Goal: Find specific page/section: Find specific page/section

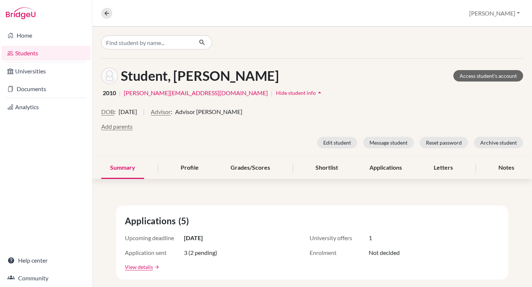
scroll to position [430, 0]
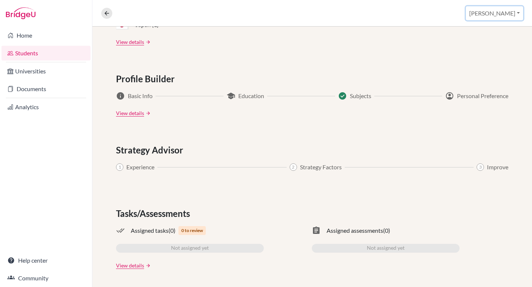
click at [505, 16] on button "[PERSON_NAME]" at bounding box center [494, 13] width 57 height 14
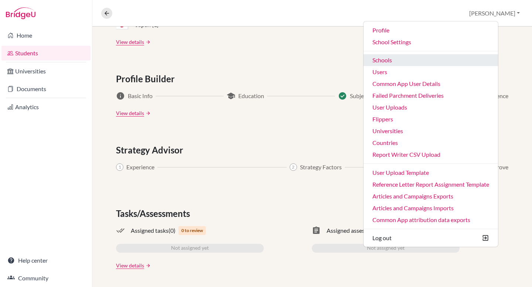
click at [471, 56] on link "Schools" at bounding box center [431, 60] width 134 height 12
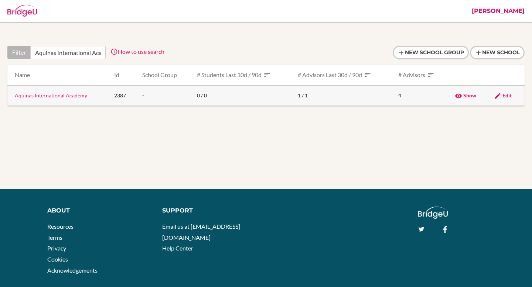
scroll to position [0, 18]
type input "Aquinas International Academy"
click at [55, 97] on link "Aquinas International Academy" at bounding box center [51, 95] width 72 height 6
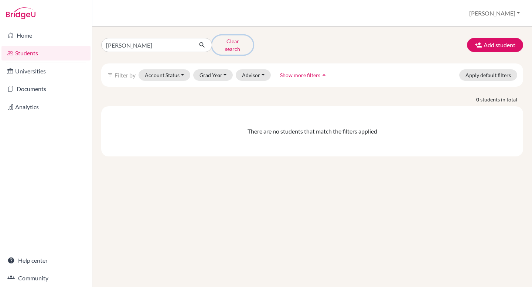
click at [222, 43] on button "Clear search" at bounding box center [232, 44] width 41 height 19
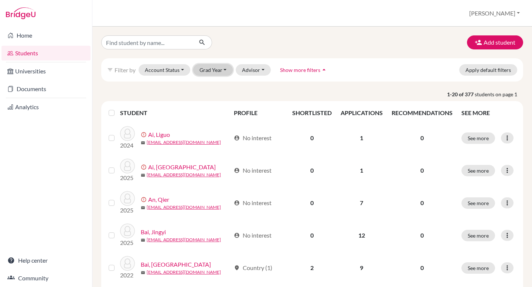
click at [211, 68] on button "Grad Year" at bounding box center [213, 69] width 40 height 11
click at [212, 83] on span "2026" at bounding box center [208, 85] width 13 height 9
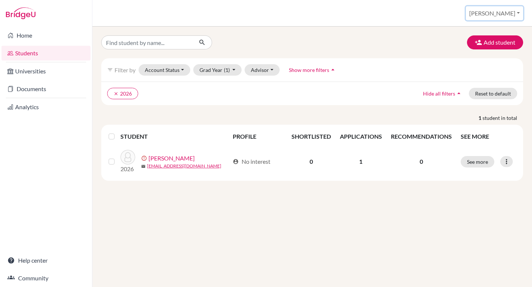
click at [501, 13] on button "[PERSON_NAME]" at bounding box center [494, 13] width 57 height 14
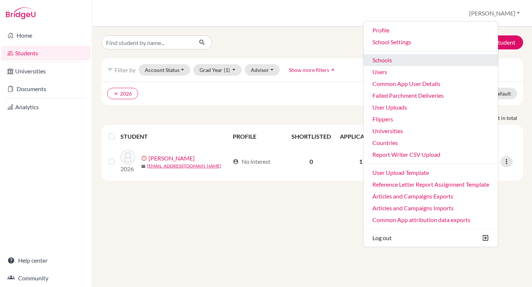
click at [435, 60] on link "Schools" at bounding box center [431, 60] width 134 height 12
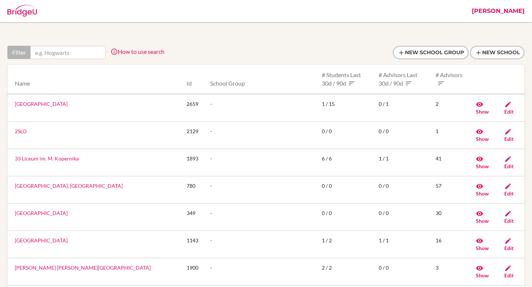
click at [69, 54] on input "text" at bounding box center [67, 52] width 75 height 13
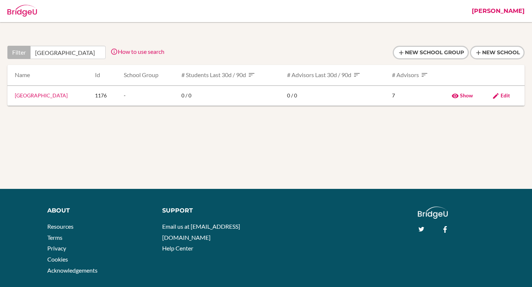
scroll to position [0, 4]
type input "St George's College North"
click at [53, 96] on link "[GEOGRAPHIC_DATA]" at bounding box center [41, 95] width 53 height 6
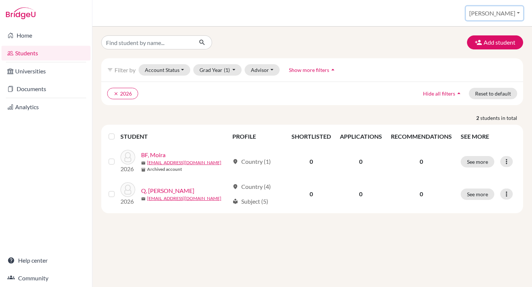
click at [508, 17] on button "[PERSON_NAME]" at bounding box center [494, 13] width 57 height 14
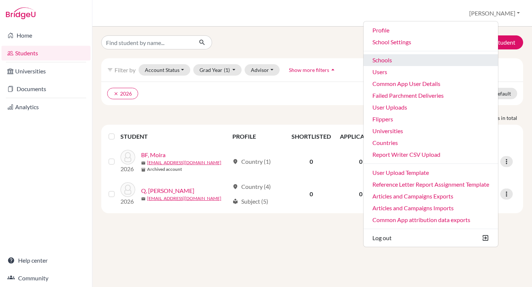
click at [482, 59] on link "Schools" at bounding box center [431, 60] width 134 height 12
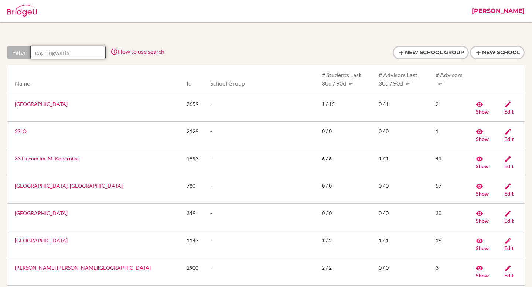
click at [58, 52] on input "text" at bounding box center [67, 52] width 75 height 13
paste input "Academia Britanica Cuscatleca"
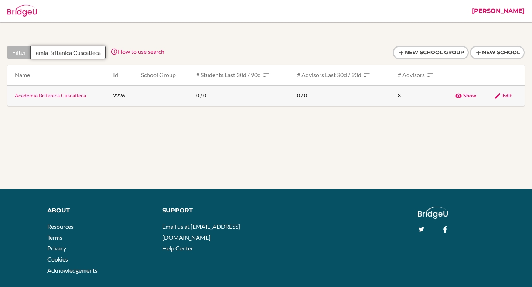
type input "Academia Britanica Cuscatleca"
click at [76, 100] on td "Academia Britanica Cuscatleca" at bounding box center [57, 96] width 100 height 20
click at [76, 98] on link "Academia Britanica Cuscatleca" at bounding box center [50, 95] width 71 height 6
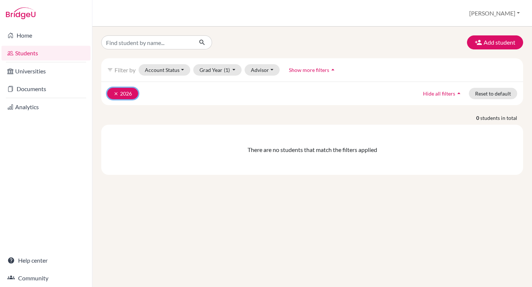
click at [116, 94] on icon "clear" at bounding box center [115, 93] width 5 height 5
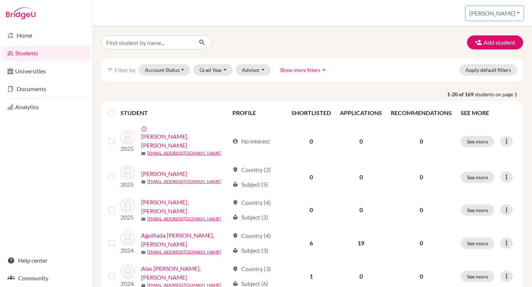
click at [512, 14] on button "[PERSON_NAME]" at bounding box center [494, 13] width 57 height 14
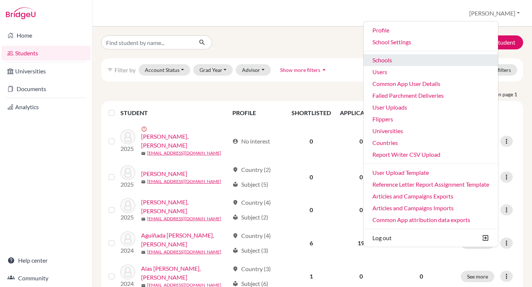
click at [467, 61] on link "Schools" at bounding box center [431, 60] width 134 height 12
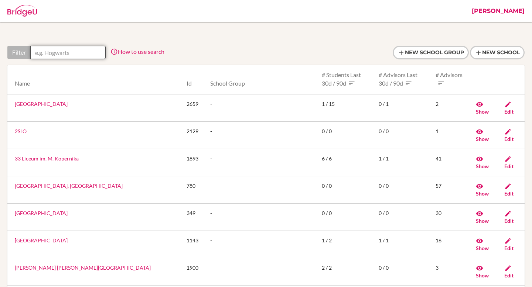
click at [75, 53] on input "text" at bounding box center [67, 52] width 75 height 13
paste input "Chapel International School- Brazil"
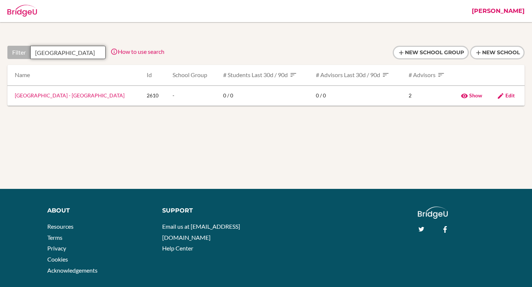
scroll to position [0, 9]
type input "Chapel International School"
click at [91, 93] on link "[GEOGRAPHIC_DATA] - [GEOGRAPHIC_DATA]" at bounding box center [70, 95] width 110 height 6
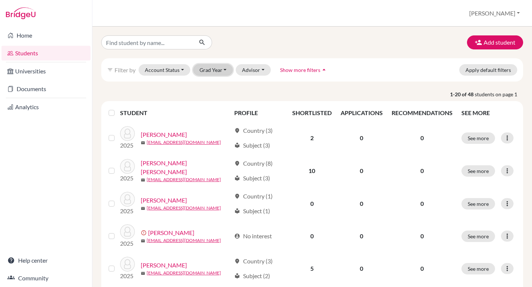
click at [219, 70] on button "Grad Year" at bounding box center [213, 69] width 40 height 11
click at [502, 15] on button "[PERSON_NAME]" at bounding box center [494, 13] width 57 height 14
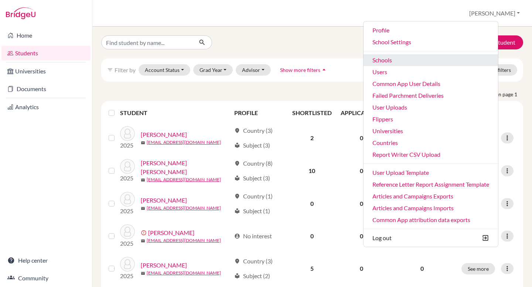
click at [431, 61] on link "Schools" at bounding box center [431, 60] width 134 height 12
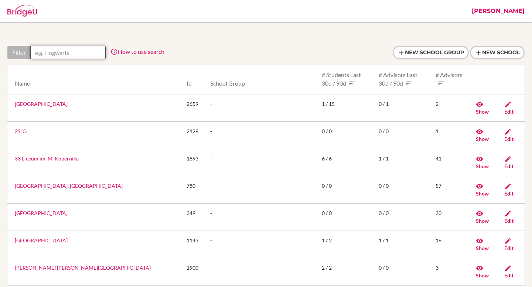
click at [93, 53] on input "text" at bounding box center [67, 52] width 75 height 13
paste input "[GEOGRAPHIC_DATA]"
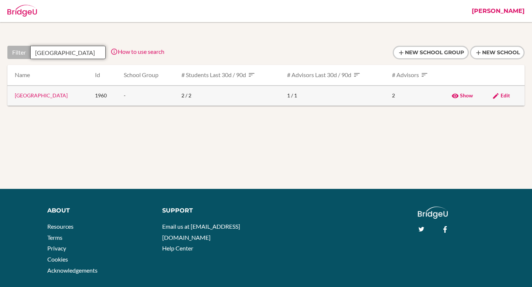
type input "Colegio Alpamayo"
click at [48, 98] on link "Colegio Alpamayo" at bounding box center [41, 95] width 53 height 6
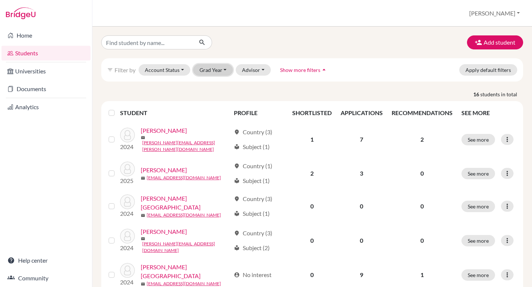
click at [217, 74] on button "Grad Year" at bounding box center [213, 69] width 40 height 11
click at [513, 13] on button "[PERSON_NAME]" at bounding box center [494, 13] width 57 height 14
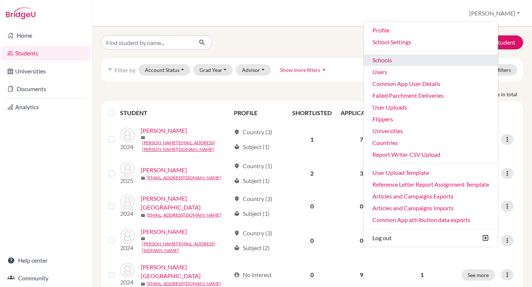
click at [470, 59] on link "Schools" at bounding box center [431, 60] width 134 height 12
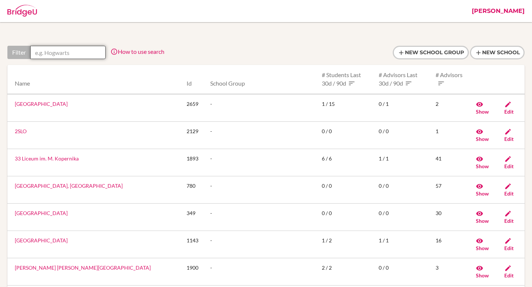
click at [90, 49] on input "text" at bounding box center [67, 52] width 75 height 13
paste input "Escola Beit Yaacov"
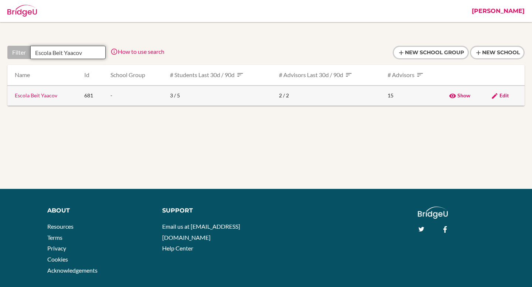
type input "Escola Beit Yaacov"
click at [50, 98] on link "Escola Beit Yaacov" at bounding box center [36, 95] width 42 height 6
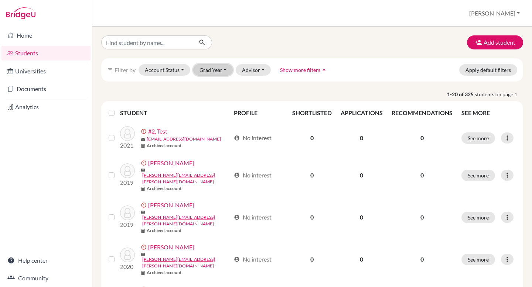
click at [222, 72] on button "Grad Year" at bounding box center [213, 69] width 40 height 11
click at [501, 17] on button "[PERSON_NAME]" at bounding box center [494, 13] width 57 height 14
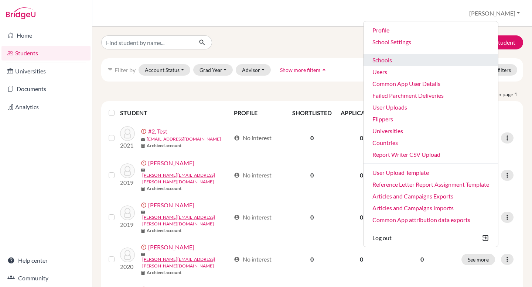
click at [420, 56] on link "Schools" at bounding box center [431, 60] width 134 height 12
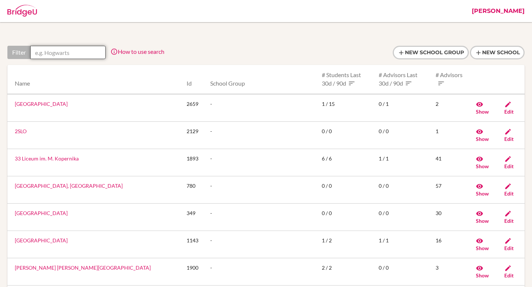
click at [71, 52] on input "text" at bounding box center [67, 52] width 75 height 13
paste input "Immersion Academy"
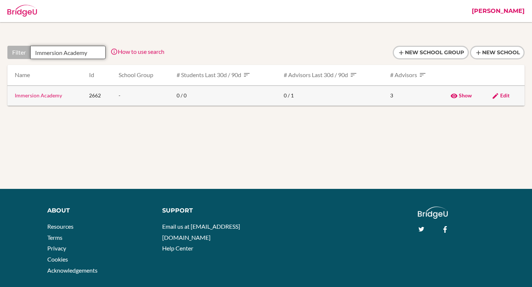
type input "Immersion Academy"
click at [49, 94] on link "Immersion Academy" at bounding box center [38, 95] width 47 height 6
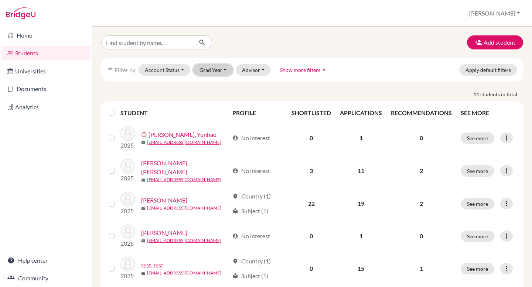
click at [209, 68] on button "Grad Year" at bounding box center [213, 69] width 40 height 11
click at [496, 19] on button "[PERSON_NAME]" at bounding box center [494, 13] width 57 height 14
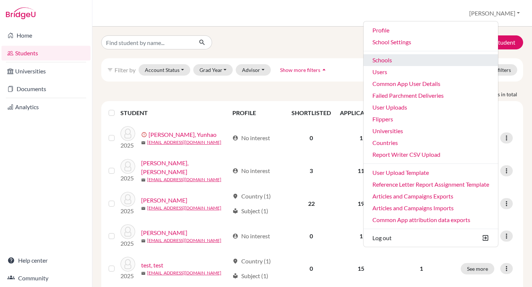
click at [425, 62] on link "Schools" at bounding box center [431, 60] width 134 height 12
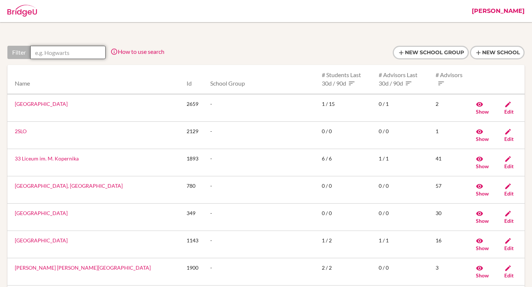
click at [59, 50] on input "text" at bounding box center [67, 52] width 75 height 13
paste input "International School of Curaçao"
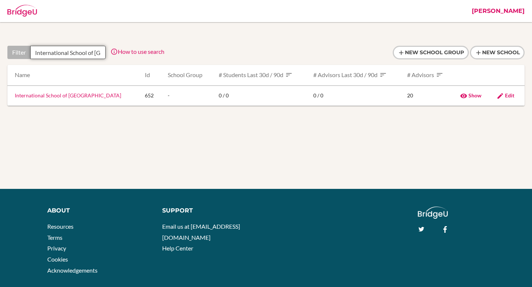
scroll to position [0, 19]
type input "International School of Curaçao"
click at [60, 96] on link "International School of Curaçao" at bounding box center [68, 95] width 106 height 6
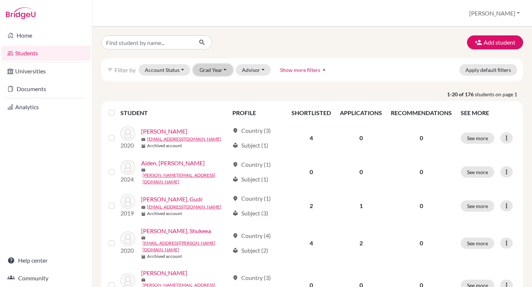
click at [213, 72] on button "Grad Year" at bounding box center [213, 69] width 40 height 11
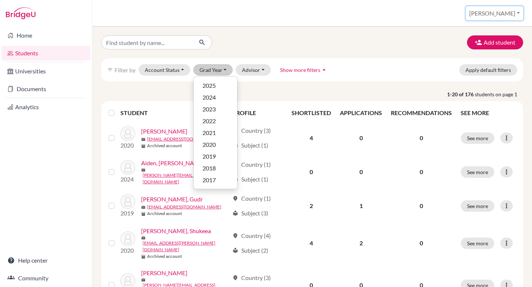
click at [514, 13] on button "[PERSON_NAME]" at bounding box center [494, 13] width 57 height 14
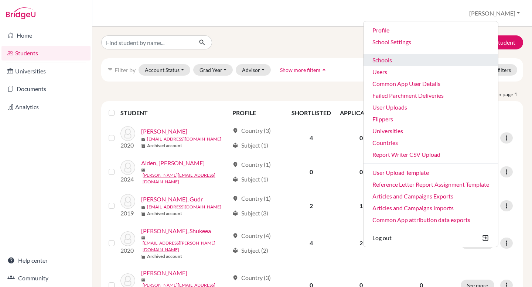
click at [476, 57] on link "Schools" at bounding box center [431, 60] width 134 height 12
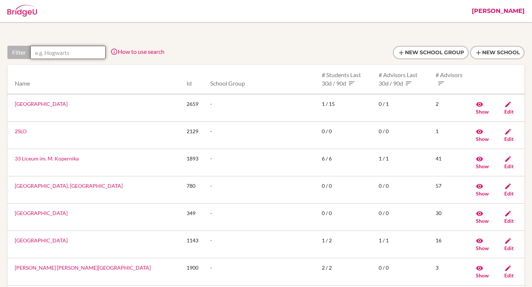
click at [67, 52] on input "text" at bounding box center [67, 52] width 75 height 13
paste input "[PERSON_NAME][GEOGRAPHIC_DATA], the American School of Queretaro"
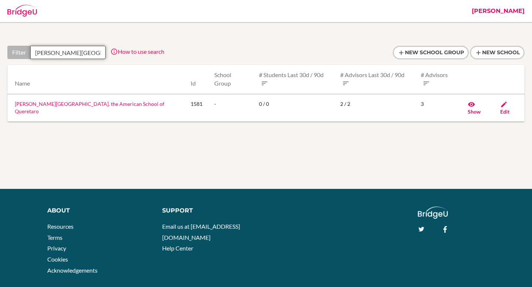
scroll to position [0, 87]
type input "[PERSON_NAME][GEOGRAPHIC_DATA], the American School of Queretaro"
click at [82, 101] on link "[PERSON_NAME][GEOGRAPHIC_DATA], the American School of Queretaro" at bounding box center [90, 108] width 150 height 14
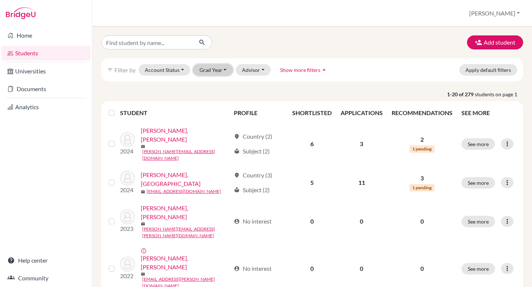
click at [215, 70] on button "Grad Year" at bounding box center [213, 69] width 40 height 11
click at [214, 82] on span "2025" at bounding box center [208, 85] width 13 height 9
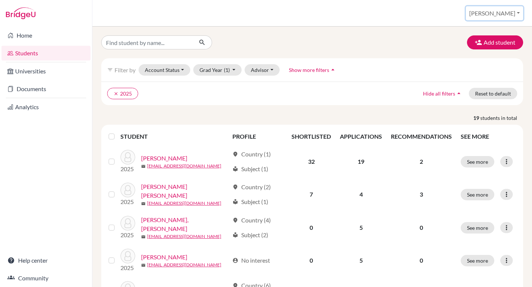
click at [516, 12] on button "[PERSON_NAME]" at bounding box center [494, 13] width 57 height 14
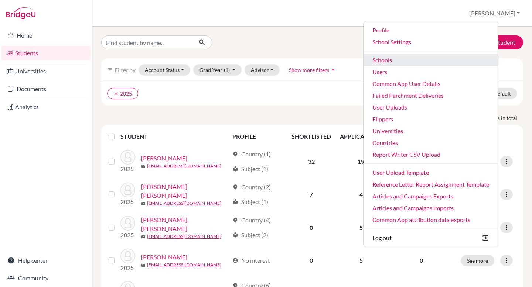
click at [481, 56] on link "Schools" at bounding box center [431, 60] width 134 height 12
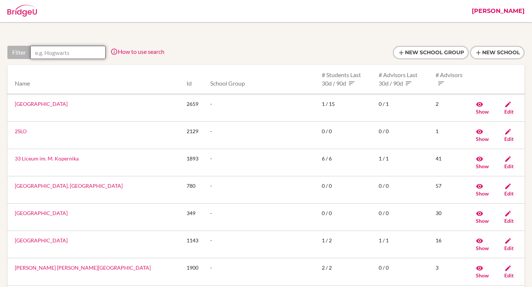
click at [75, 52] on input "text" at bounding box center [67, 52] width 75 height 13
paste input "[GEOGRAPHIC_DATA]"
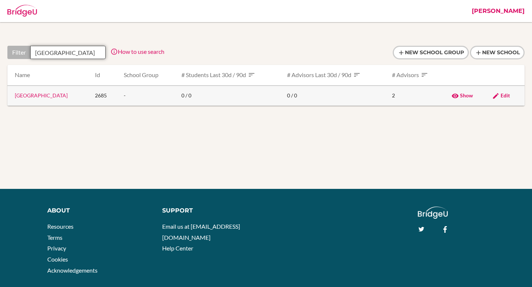
type input "[GEOGRAPHIC_DATA]"
click at [40, 95] on link "[GEOGRAPHIC_DATA]" at bounding box center [41, 95] width 53 height 6
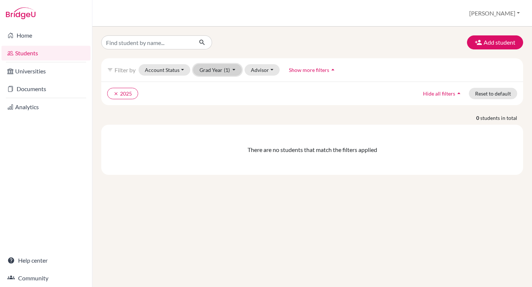
click at [216, 66] on button "Grad Year (1)" at bounding box center [217, 69] width 49 height 11
click at [209, 83] on span "2026" at bounding box center [208, 85] width 13 height 9
click at [113, 89] on button "clear 2025" at bounding box center [122, 93] width 31 height 11
click at [112, 92] on button "clear 2026" at bounding box center [122, 93] width 31 height 11
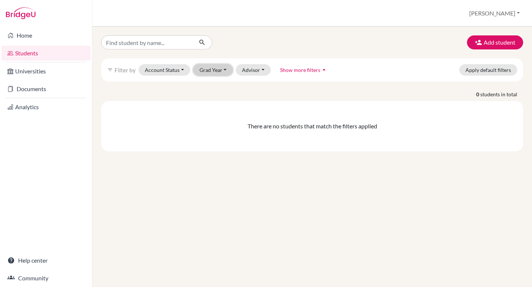
click at [214, 68] on button "Grad Year" at bounding box center [213, 69] width 40 height 11
click at [247, 41] on div "Add student" at bounding box center [312, 42] width 433 height 14
click at [216, 71] on button "Grad Year" at bounding box center [213, 69] width 40 height 11
click at [213, 83] on span "2026" at bounding box center [208, 85] width 13 height 9
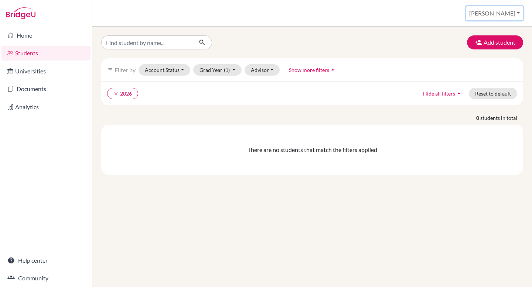
click at [508, 14] on button "[PERSON_NAME]" at bounding box center [494, 13] width 57 height 14
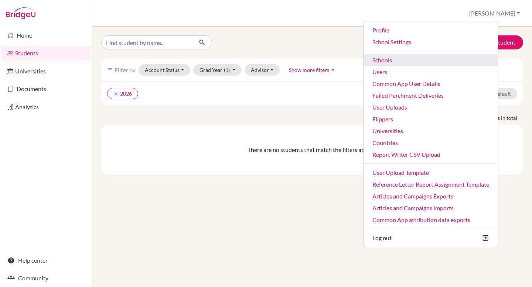
click at [466, 64] on link "Schools" at bounding box center [431, 60] width 134 height 12
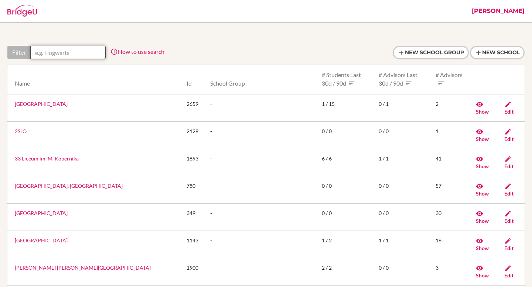
click at [56, 54] on input "text" at bounding box center [67, 52] width 75 height 13
paste input "Pan-American School"
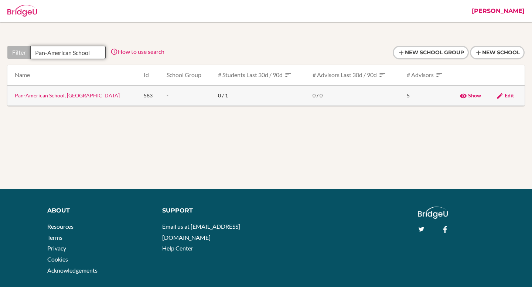
type input "Pan-American School"
click at [48, 95] on link "Pan-American School, [GEOGRAPHIC_DATA]" at bounding box center [67, 95] width 105 height 6
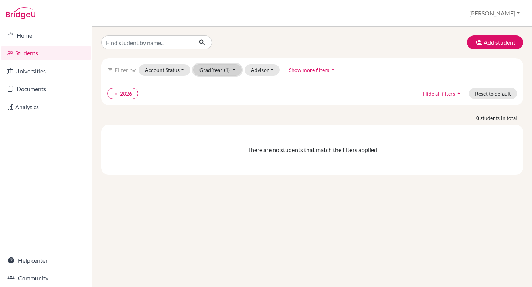
click at [220, 70] on button "Grad Year (1)" at bounding box center [217, 69] width 49 height 11
click at [118, 93] on icon "clear" at bounding box center [115, 93] width 5 height 5
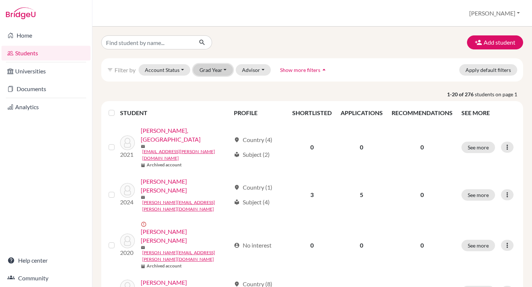
click at [207, 68] on button "Grad Year" at bounding box center [213, 69] width 40 height 11
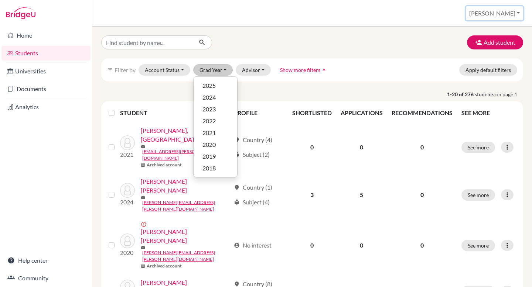
click at [509, 14] on button "[PERSON_NAME]" at bounding box center [494, 13] width 57 height 14
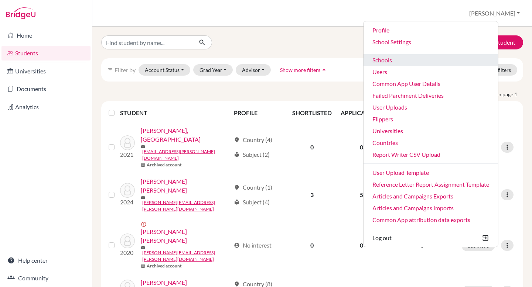
click at [474, 58] on link "Schools" at bounding box center [431, 60] width 134 height 12
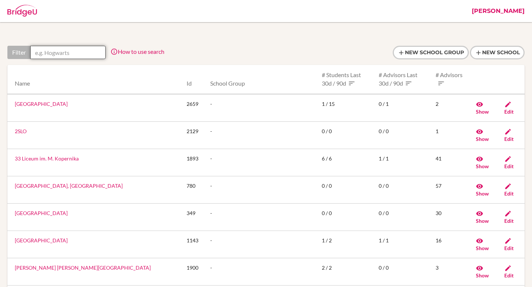
click at [85, 50] on input "text" at bounding box center [67, 52] width 75 height 13
paste input "International Christian School- Costa Rica"
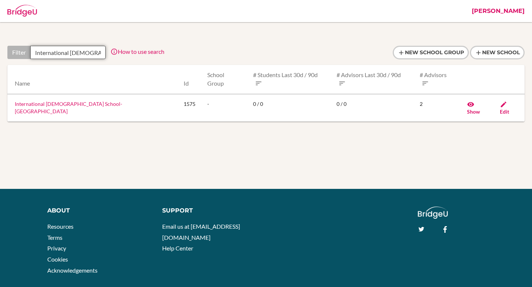
scroll to position [0, 45]
type input "International Christian School- Costa Rica"
click at [70, 101] on link "International Christian School- Costa Rica" at bounding box center [69, 108] width 108 height 14
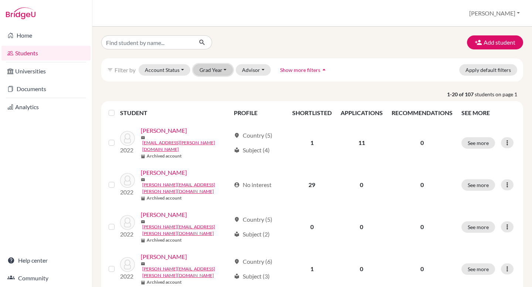
click at [220, 69] on button "Grad Year" at bounding box center [213, 69] width 40 height 11
click at [506, 10] on button "[PERSON_NAME]" at bounding box center [494, 13] width 57 height 14
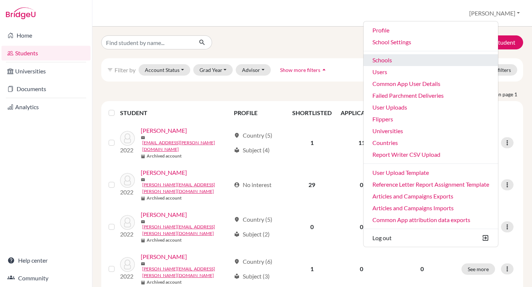
click at [404, 55] on link "Schools" at bounding box center [431, 60] width 134 height 12
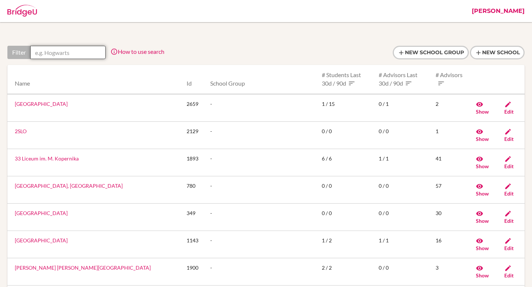
click at [74, 54] on input "text" at bounding box center [67, 52] width 75 height 13
paste input "New Horizons Bilingual School"
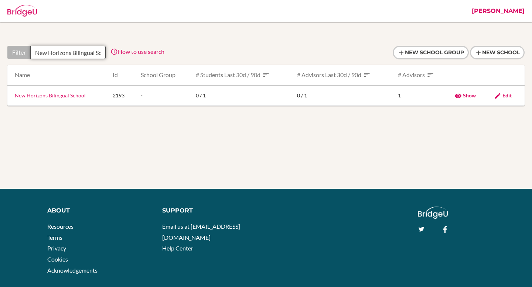
scroll to position [0, 16]
type input "New Horizons Bilingual School"
click at [60, 96] on link "New Horizons Bilingual School" at bounding box center [50, 95] width 71 height 6
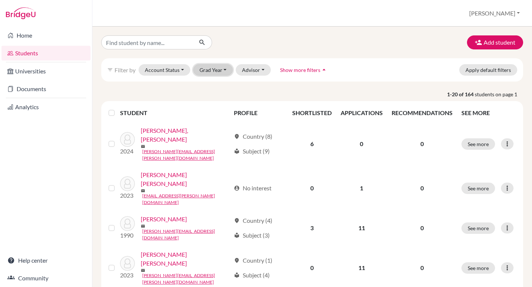
click at [208, 71] on button "Grad Year" at bounding box center [213, 69] width 40 height 11
click at [510, 14] on button "[PERSON_NAME]" at bounding box center [494, 13] width 57 height 14
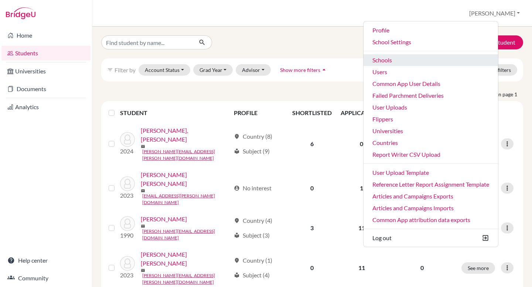
click at [470, 58] on link "Schools" at bounding box center [431, 60] width 134 height 12
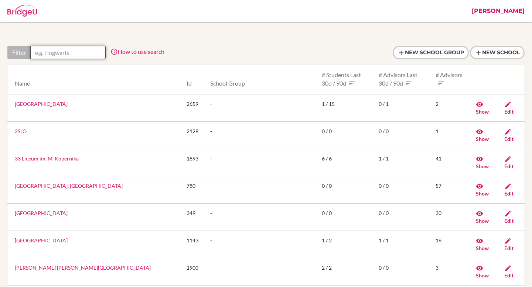
click at [64, 51] on input "text" at bounding box center [67, 52] width 75 height 13
paste input "Rochambeau - Lycee Francais"
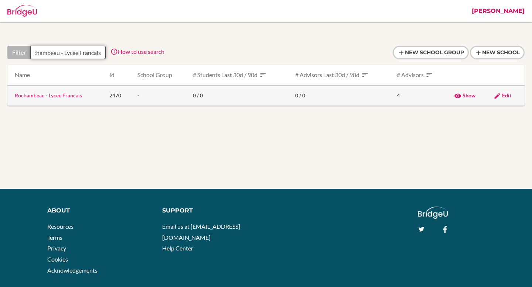
type input "Rochambeau - Lycee Francais"
click at [54, 99] on link "Rochambeau - Lycee Francais" at bounding box center [48, 95] width 67 height 6
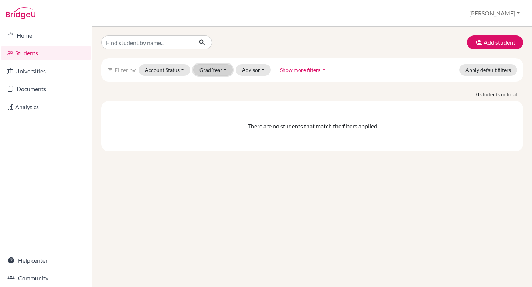
click at [219, 69] on button "Grad Year" at bounding box center [213, 69] width 40 height 11
click at [214, 85] on span "2026" at bounding box center [208, 85] width 13 height 9
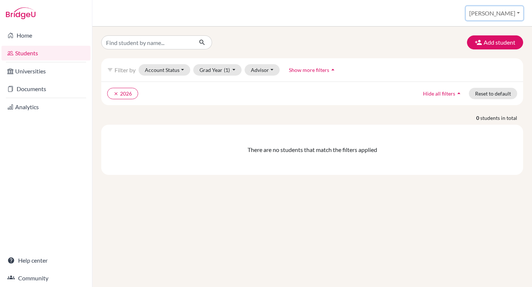
click at [515, 15] on button "[PERSON_NAME]" at bounding box center [494, 13] width 57 height 14
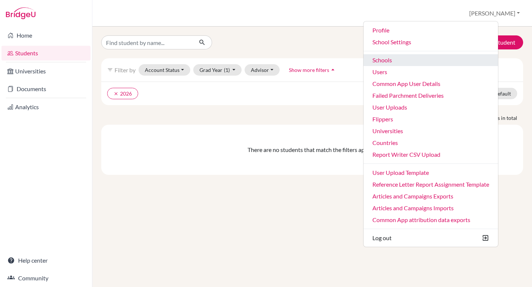
click at [433, 59] on link "Schools" at bounding box center [431, 60] width 134 height 12
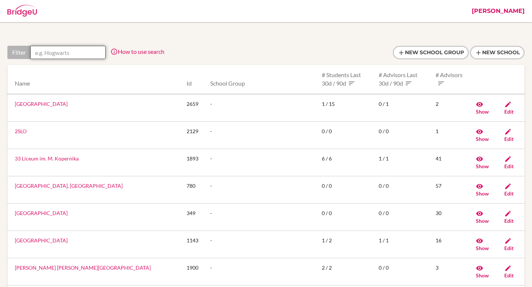
click at [67, 50] on input "text" at bounding box center [67, 52] width 75 height 13
paste input "[PERSON_NAME][GEOGRAPHIC_DATA]"
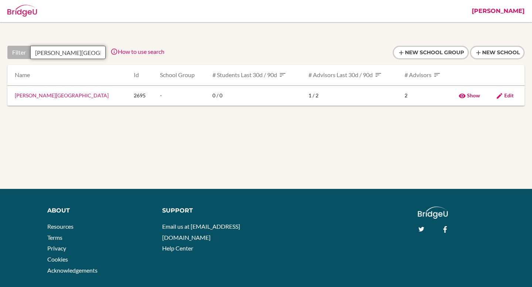
scroll to position [0, 23]
type input "[PERSON_NAME][GEOGRAPHIC_DATA]"
click at [55, 95] on link "Ronald Reagan Secondary School" at bounding box center [62, 95] width 94 height 6
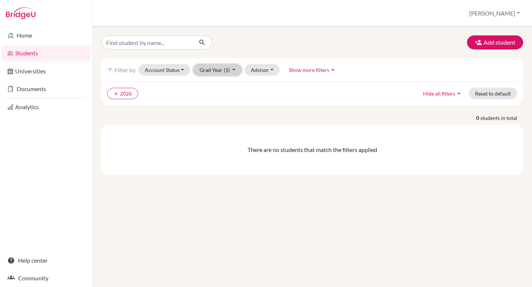
click at [226, 74] on button "Grad Year (1)" at bounding box center [217, 69] width 49 height 11
click at [491, 18] on button "[PERSON_NAME]" at bounding box center [494, 13] width 57 height 14
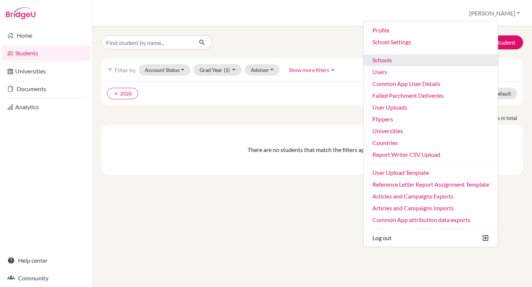
click at [433, 57] on link "Schools" at bounding box center [431, 60] width 134 height 12
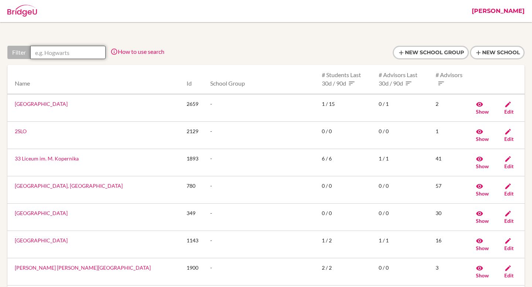
click at [67, 47] on input "text" at bounding box center [67, 52] width 75 height 13
paste input "Rothesay Netherwood School"
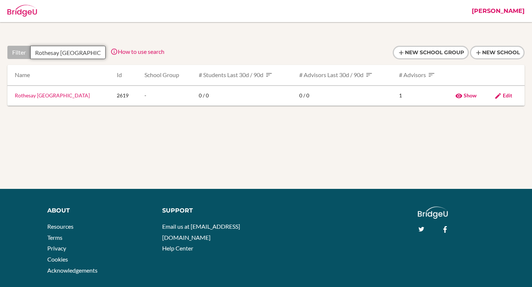
scroll to position [0, 14]
type input "Rothesay Netherwood School"
click at [60, 98] on link "Rothesay Netherwood School" at bounding box center [52, 95] width 75 height 6
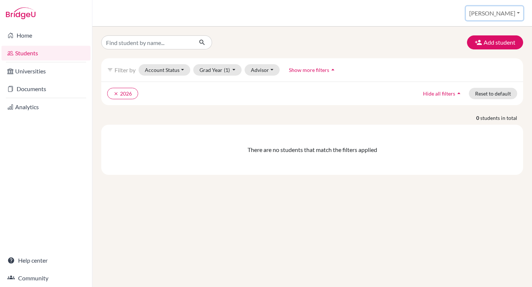
click at [500, 11] on button "[PERSON_NAME]" at bounding box center [494, 13] width 57 height 14
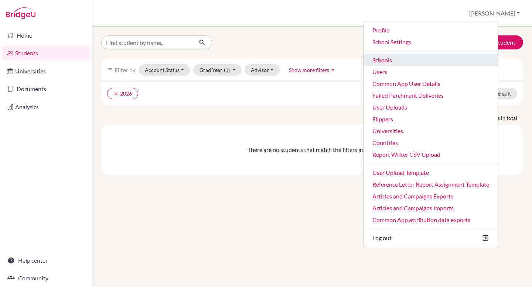
click at [448, 57] on link "Schools" at bounding box center [431, 60] width 134 height 12
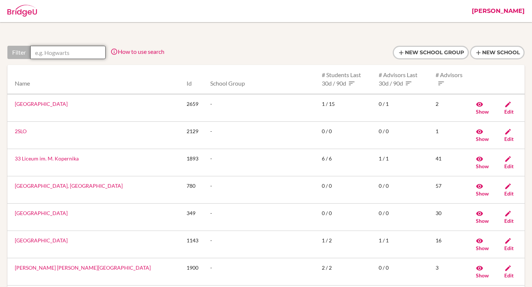
click at [65, 48] on input "text" at bounding box center [67, 52] width 75 height 13
paste input "St Andrew's Scots School"
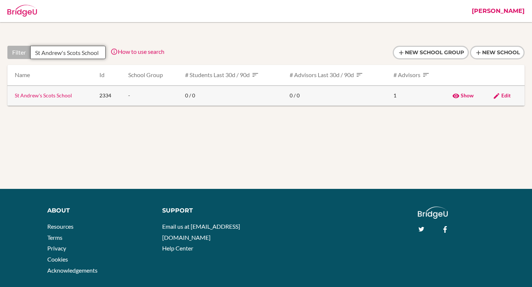
type input "St Andrew's Scots School"
click at [50, 95] on link "St Andrew's Scots School" at bounding box center [43, 95] width 57 height 6
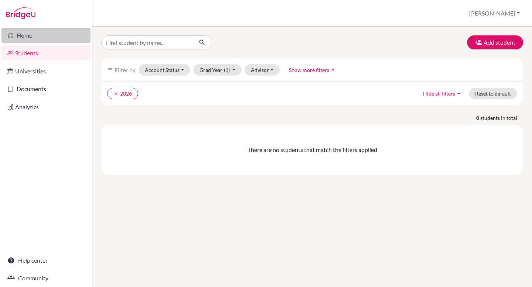
click at [29, 38] on link "Home" at bounding box center [45, 35] width 89 height 15
